Goal: Information Seeking & Learning: Learn about a topic

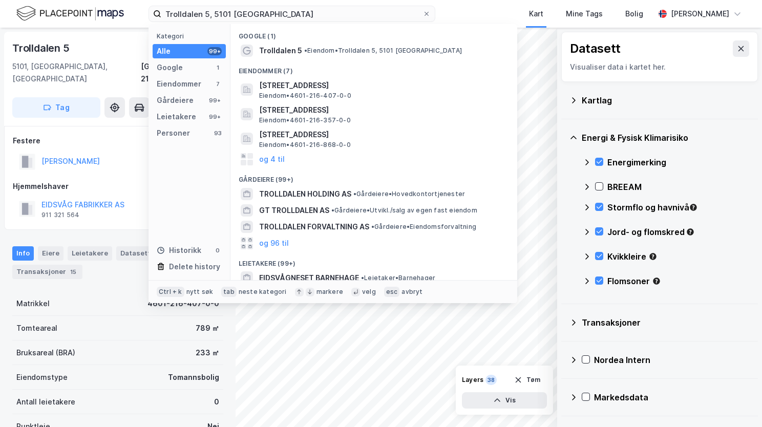
click at [269, 14] on input "Trolldalen 5, 5101 Eidsvågneset" at bounding box center [291, 13] width 261 height 15
drag, startPoint x: 280, startPoint y: 13, endPoint x: 201, endPoint y: 8, distance: 79.0
click at [201, 8] on input "Trolldalen 5, 5101 Eidsvågneset" at bounding box center [291, 13] width 261 height 15
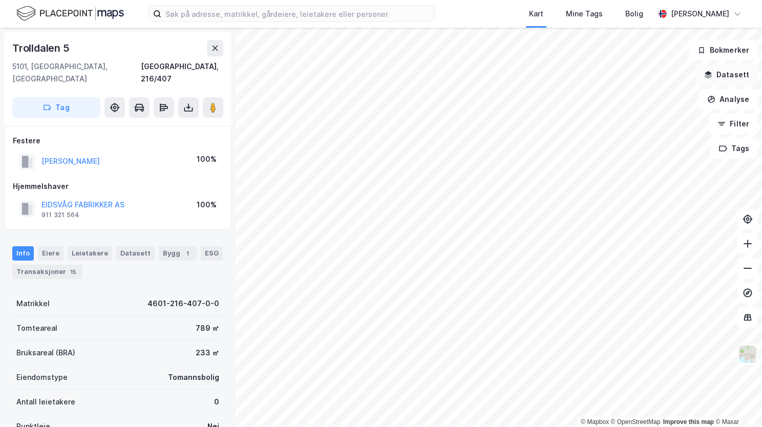
click at [727, 77] on button "Datasett" at bounding box center [726, 75] width 62 height 20
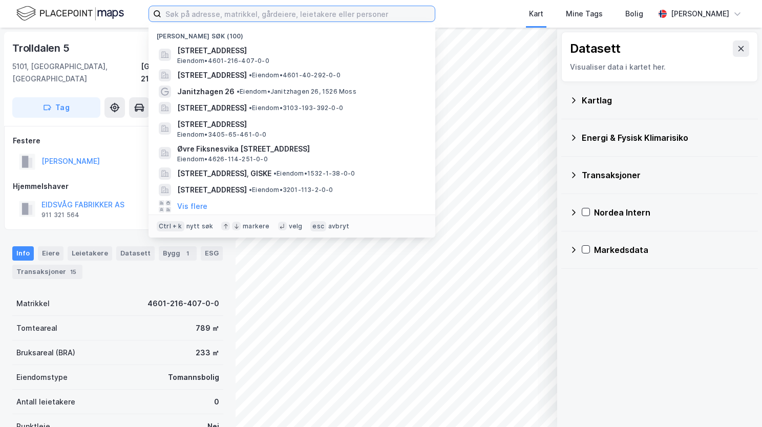
click at [279, 10] on input at bounding box center [297, 13] width 273 height 15
paste input "Synesvegen 781, 6040 Vigra"
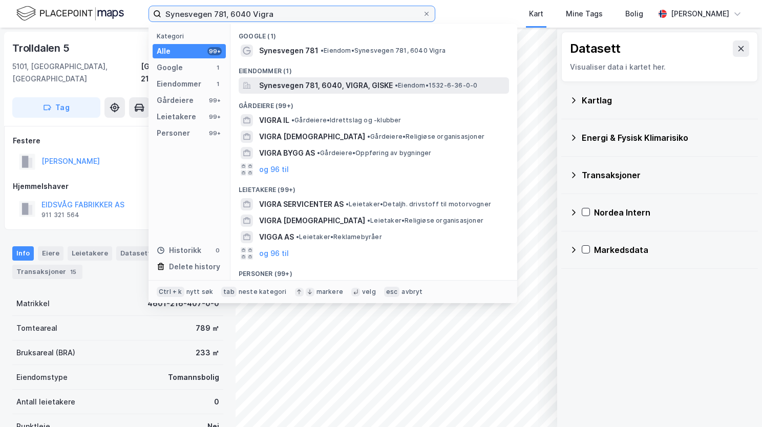
type input "Synesvegen 781, 6040 Vigra"
click at [306, 88] on span "Synesvegen 781, 6040, VIGRA, GISKE" at bounding box center [326, 85] width 134 height 12
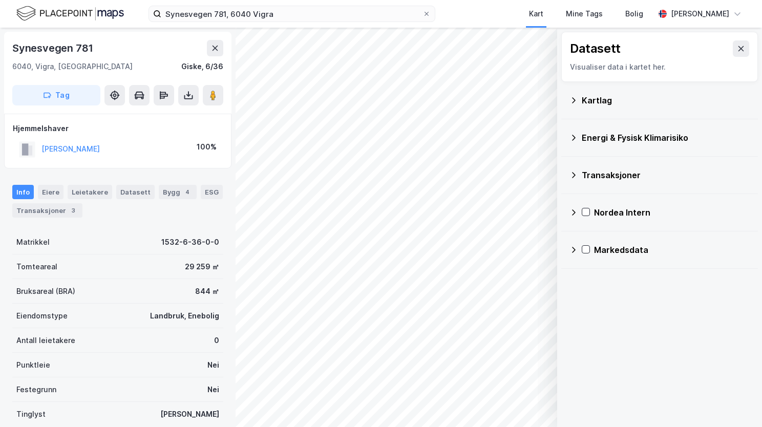
click at [576, 97] on icon at bounding box center [573, 100] width 8 height 8
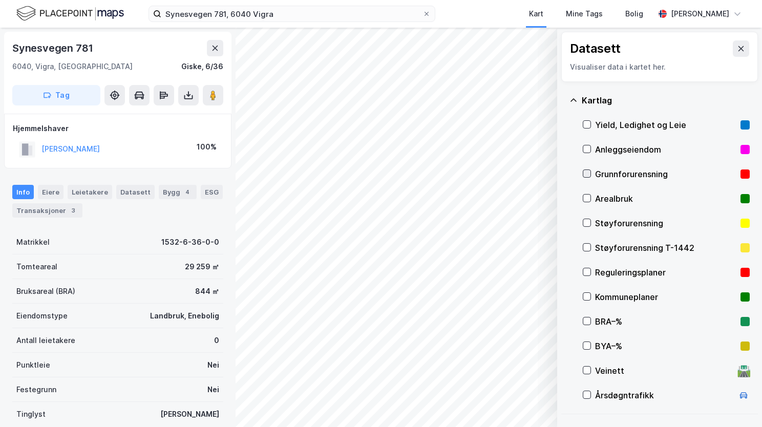
click at [588, 172] on icon at bounding box center [587, 174] width 6 height 4
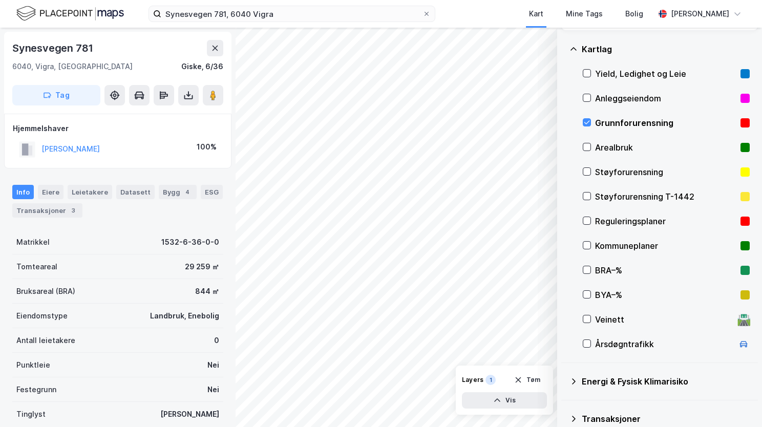
click at [574, 47] on icon at bounding box center [573, 49] width 8 height 8
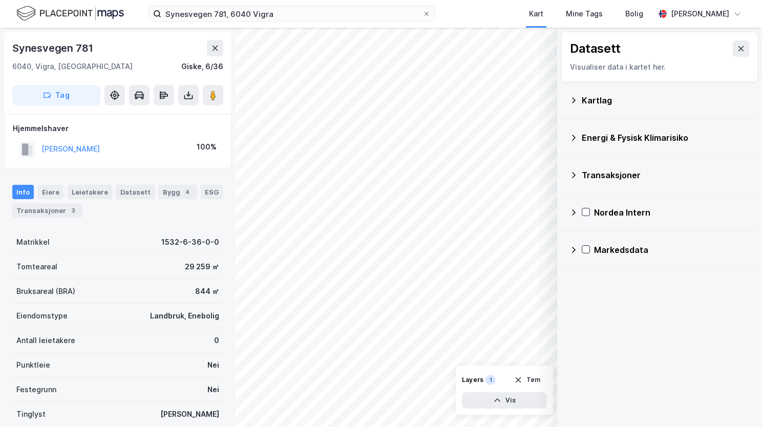
click at [577, 138] on icon at bounding box center [573, 138] width 8 height 8
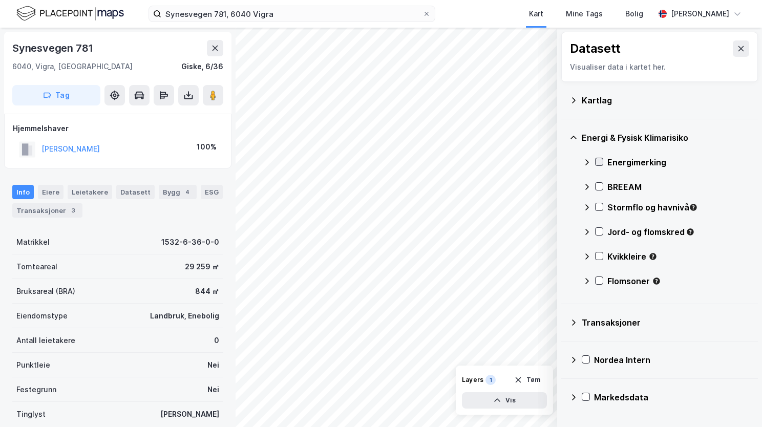
click at [598, 160] on icon at bounding box center [599, 161] width 7 height 7
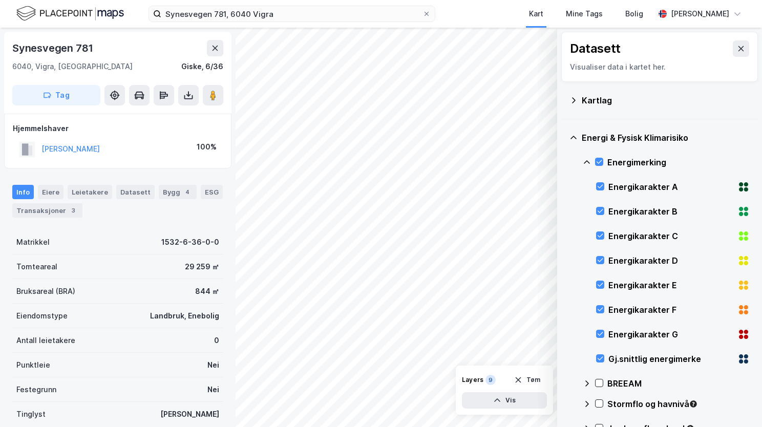
click at [587, 161] on icon at bounding box center [587, 162] width 6 height 4
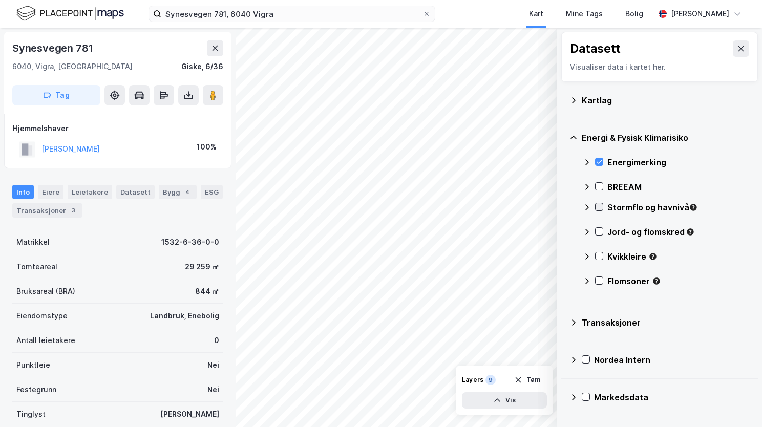
click at [600, 208] on icon at bounding box center [599, 206] width 7 height 7
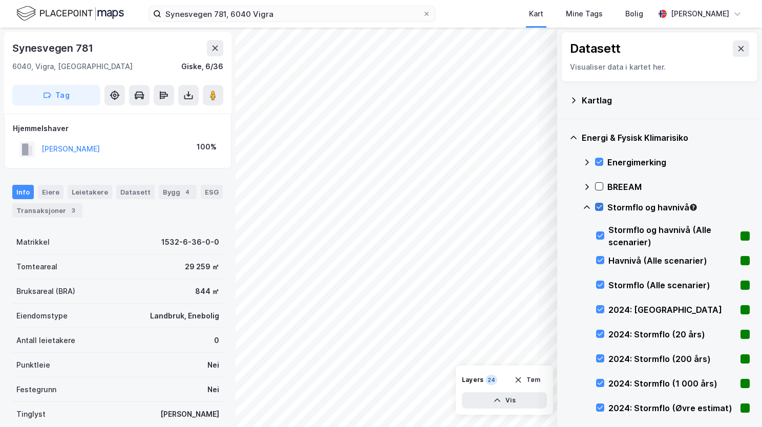
click at [596, 204] on icon at bounding box center [599, 206] width 7 height 7
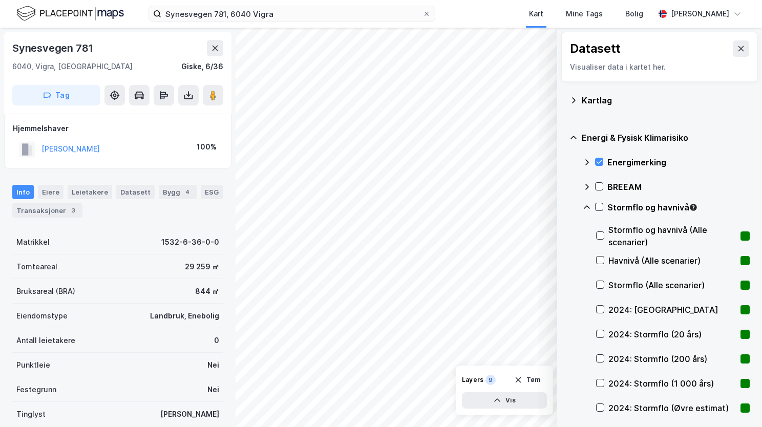
scroll to position [102, 0]
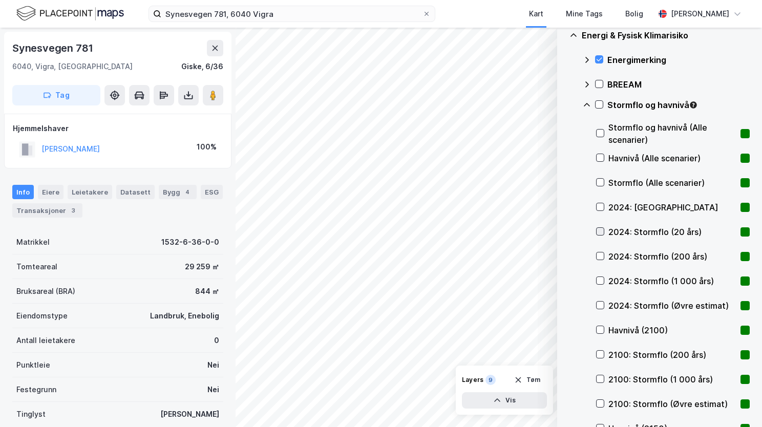
click at [602, 232] on icon at bounding box center [600, 231] width 7 height 7
click at [604, 257] on div at bounding box center [600, 256] width 8 height 8
click at [602, 279] on icon at bounding box center [600, 280] width 7 height 7
click at [601, 306] on icon at bounding box center [600, 305] width 7 height 7
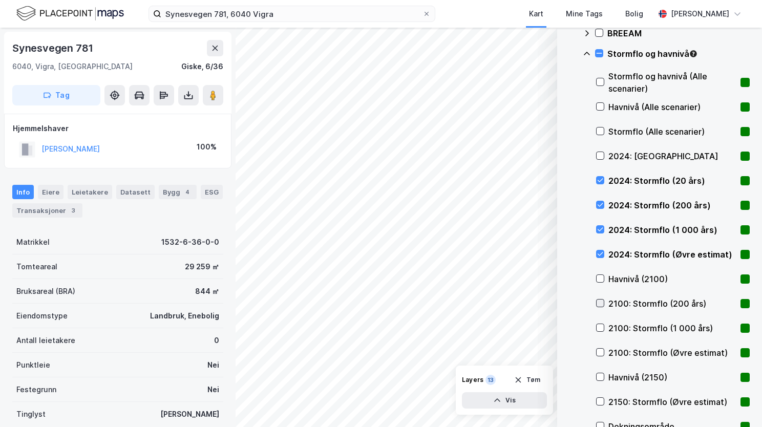
click at [603, 304] on icon at bounding box center [600, 303] width 7 height 7
click at [603, 326] on icon at bounding box center [600, 327] width 7 height 7
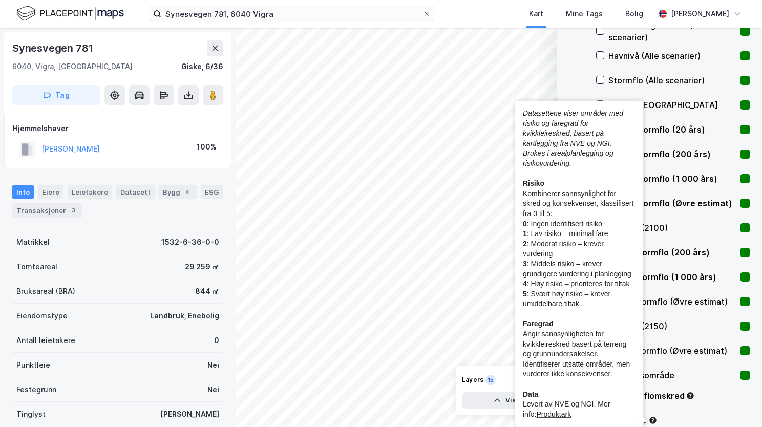
scroll to position [256, 0]
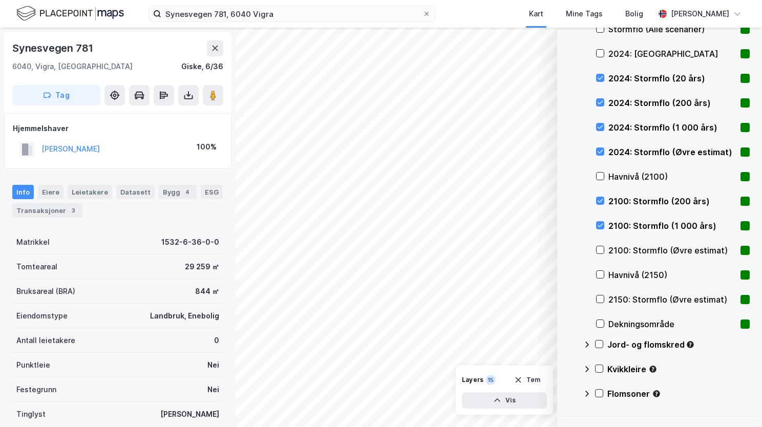
click at [604, 343] on div "Jord- og flomskred" at bounding box center [666, 348] width 167 height 25
click at [600, 342] on icon at bounding box center [599, 344] width 7 height 7
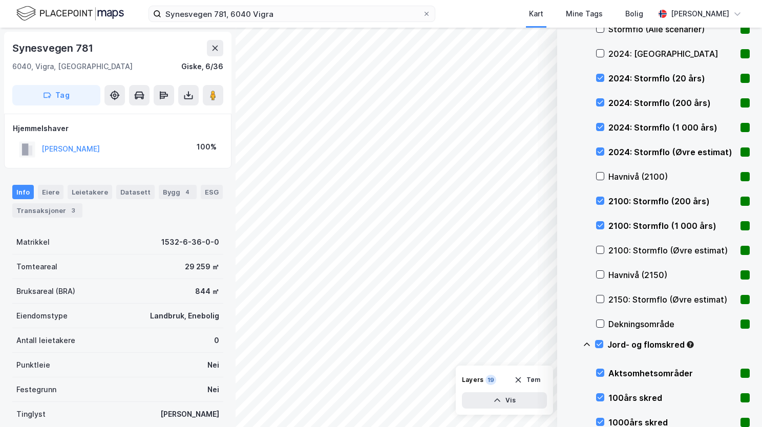
click at [586, 343] on icon at bounding box center [587, 345] width 6 height 4
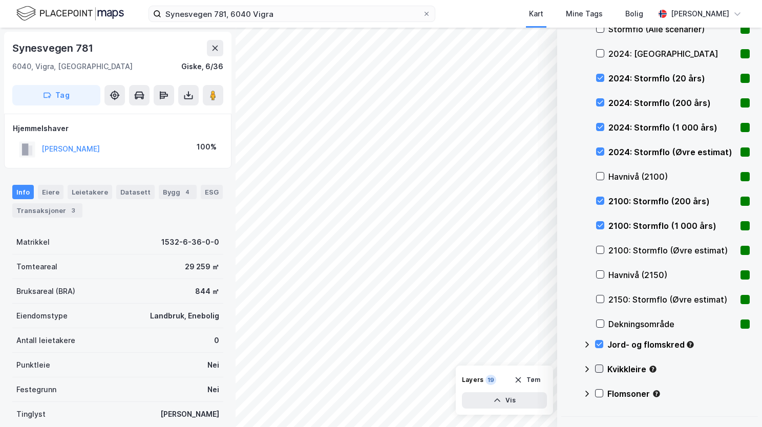
click at [602, 369] on icon at bounding box center [599, 368] width 7 height 7
click at [586, 366] on icon at bounding box center [587, 369] width 8 height 8
click at [601, 393] on icon at bounding box center [599, 393] width 7 height 7
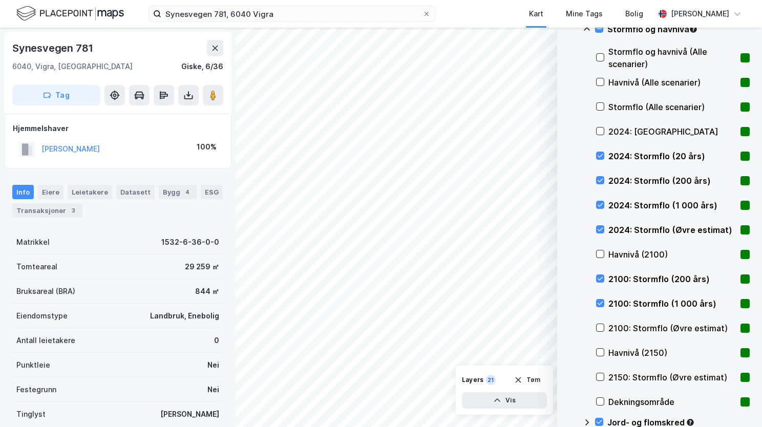
scroll to position [76, 0]
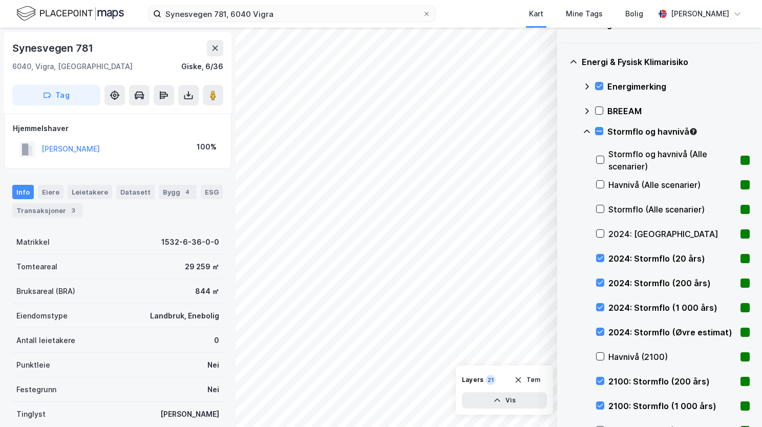
click at [588, 130] on icon at bounding box center [587, 132] width 6 height 4
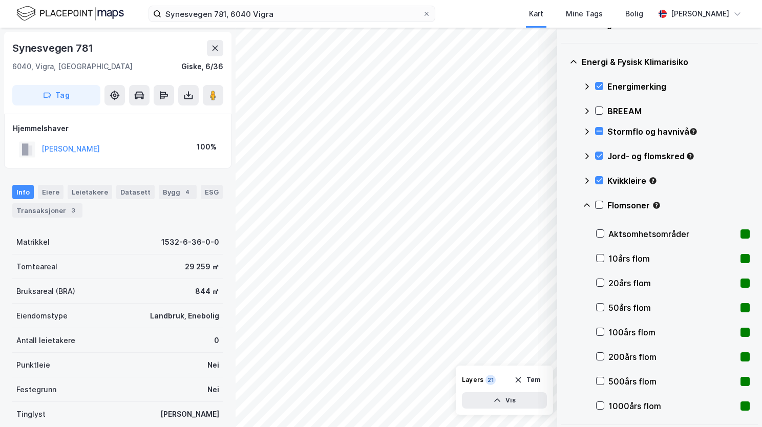
scroll to position [0, 0]
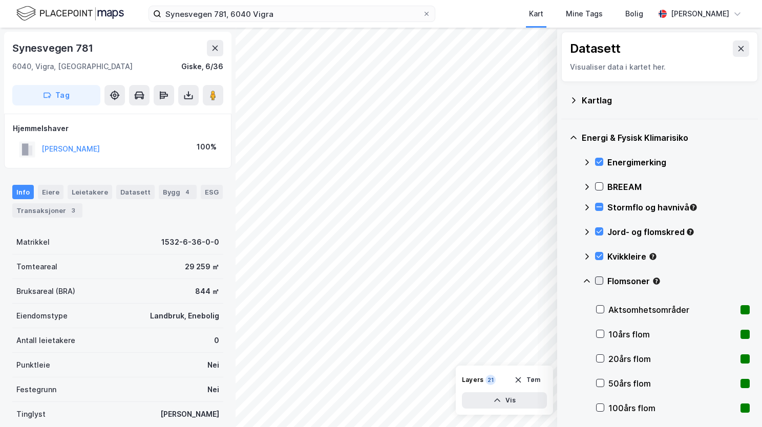
click at [596, 280] on icon at bounding box center [599, 280] width 7 height 7
click at [598, 279] on icon at bounding box center [599, 280] width 7 height 7
click at [588, 280] on icon at bounding box center [587, 281] width 6 height 4
